Goal: Transaction & Acquisition: Purchase product/service

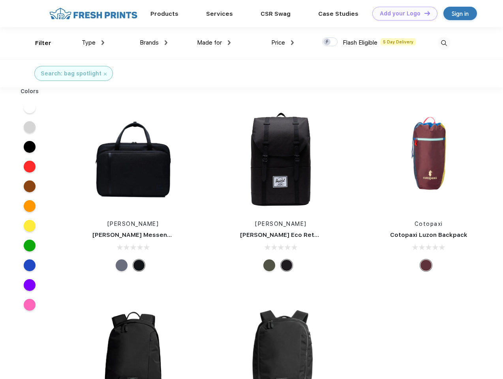
click at [402, 13] on link "Add your Logo Design Tool" at bounding box center [404, 14] width 65 height 14
click at [0, 0] on div "Design Tool" at bounding box center [0, 0] width 0 height 0
click at [424, 13] on link "Add your Logo Design Tool" at bounding box center [404, 14] width 65 height 14
click at [38, 43] on div "Filter" at bounding box center [43, 43] width 16 height 9
click at [93, 43] on span "Type" at bounding box center [89, 42] width 14 height 7
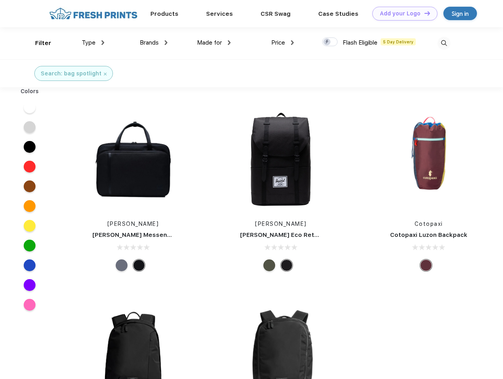
click at [154, 43] on span "Brands" at bounding box center [149, 42] width 19 height 7
click at [214, 43] on span "Made for" at bounding box center [209, 42] width 25 height 7
click at [283, 43] on span "Price" at bounding box center [278, 42] width 14 height 7
click at [330, 42] on div at bounding box center [329, 42] width 15 height 9
click at [327, 42] on input "checkbox" at bounding box center [324, 39] width 5 height 5
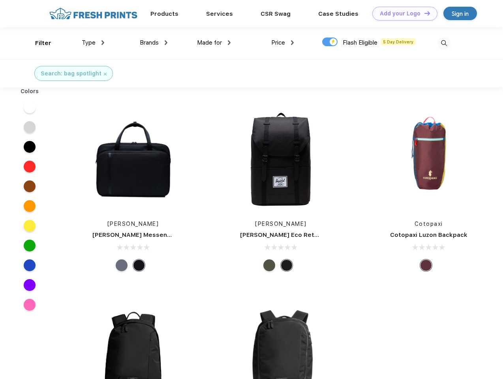
click at [444, 43] on img at bounding box center [444, 43] width 13 height 13
